Goal: Information Seeking & Learning: Learn about a topic

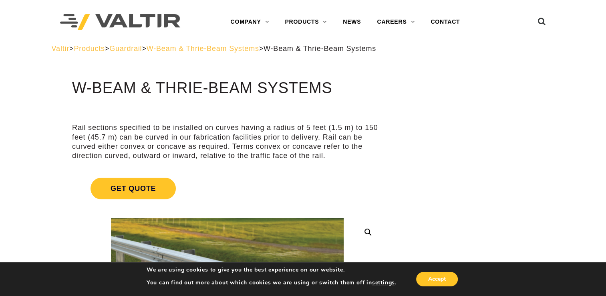
click at [204, 50] on span "W-Beam & Thrie-Beam Systems" at bounding box center [203, 48] width 113 height 8
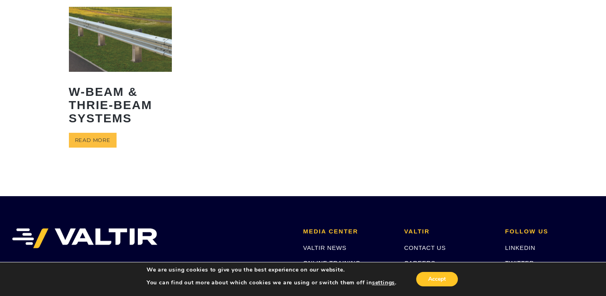
scroll to position [46, 0]
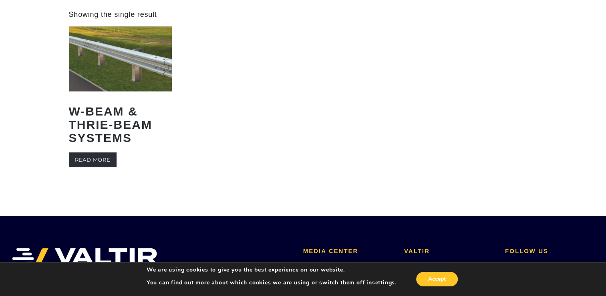
click at [98, 160] on link "Read more" at bounding box center [93, 159] width 48 height 15
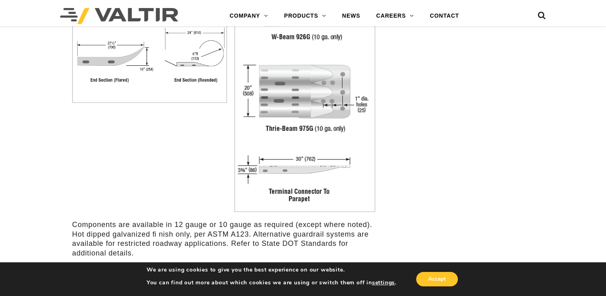
scroll to position [1803, 0]
